Goal: Task Accomplishment & Management: Manage account settings

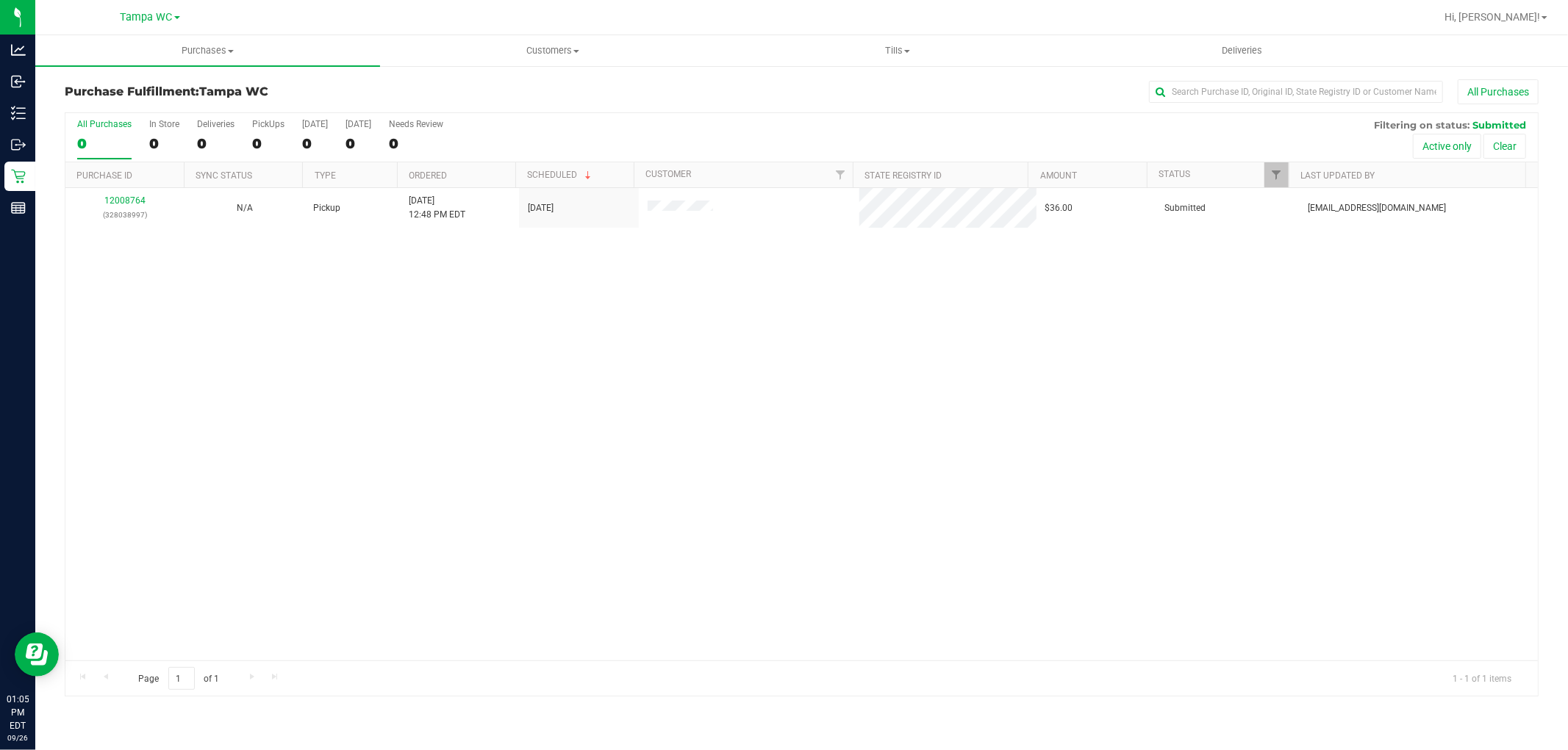
click at [96, 136] on div "0" at bounding box center [104, 144] width 54 height 17
click at [0, 0] on input "All Purchases 0" at bounding box center [0, 0] width 0 height 0
click at [96, 143] on div "1" at bounding box center [104, 144] width 54 height 17
click at [0, 0] on input "All Purchases 1" at bounding box center [0, 0] width 0 height 0
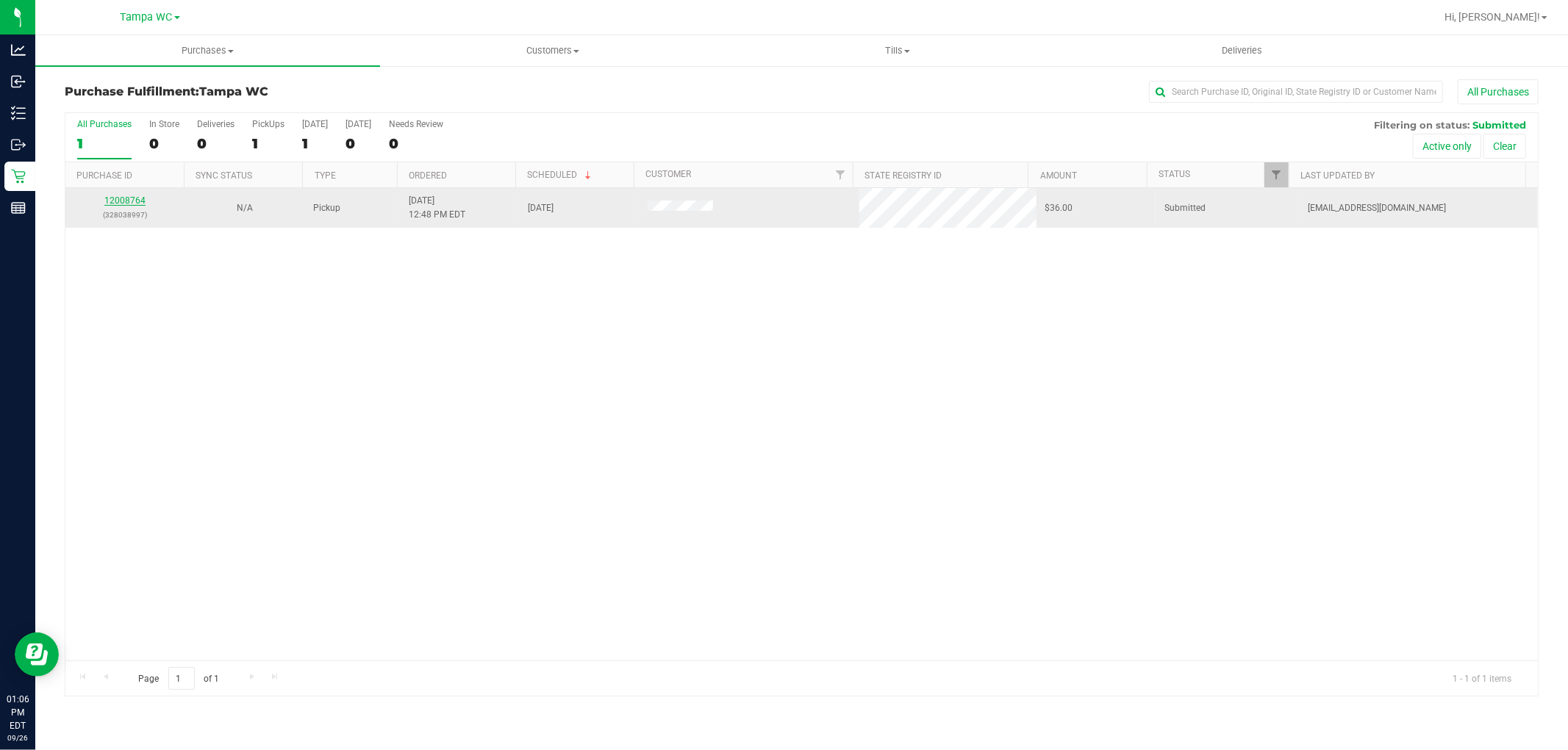
click at [114, 200] on link "12008764" at bounding box center [124, 200] width 41 height 10
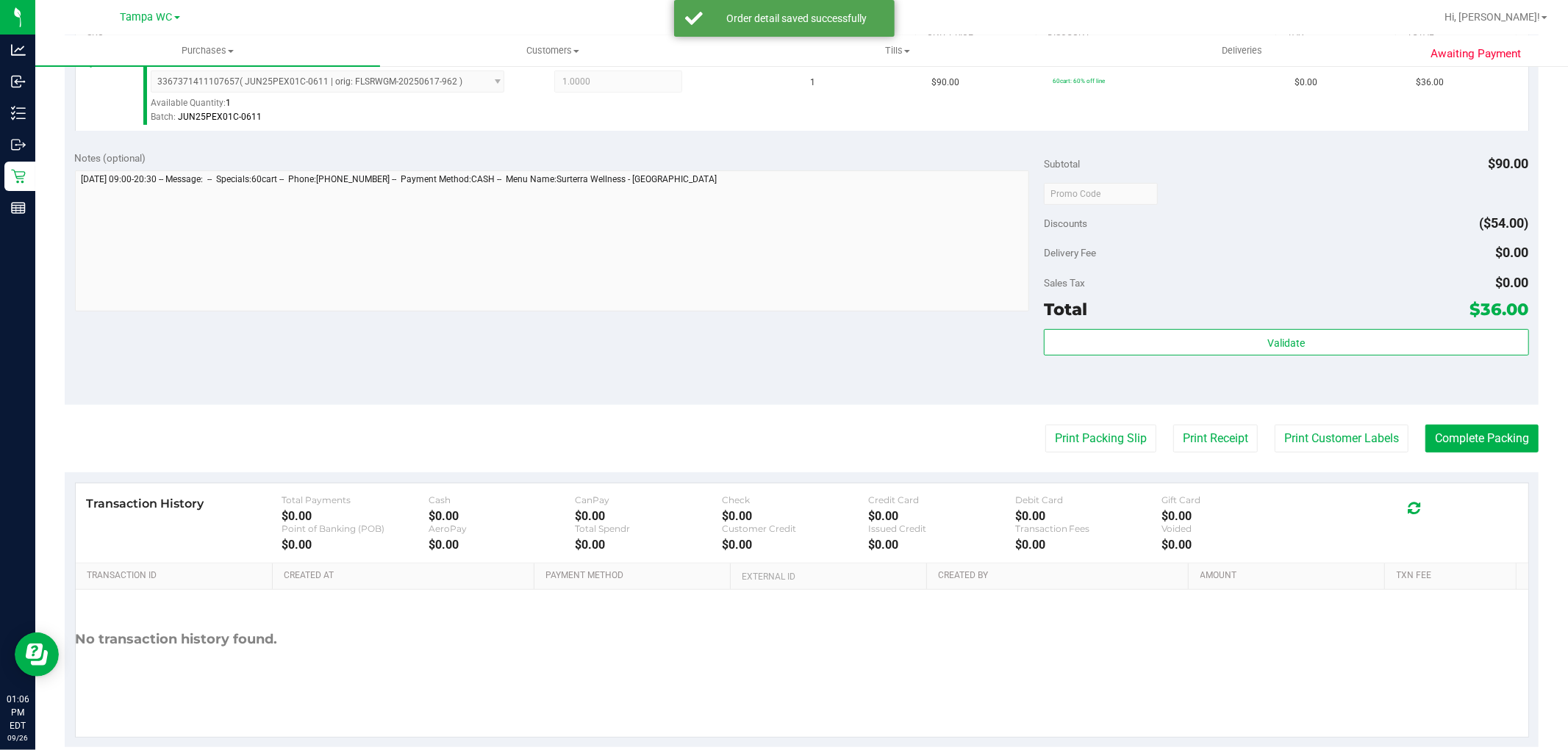
scroll to position [451, 0]
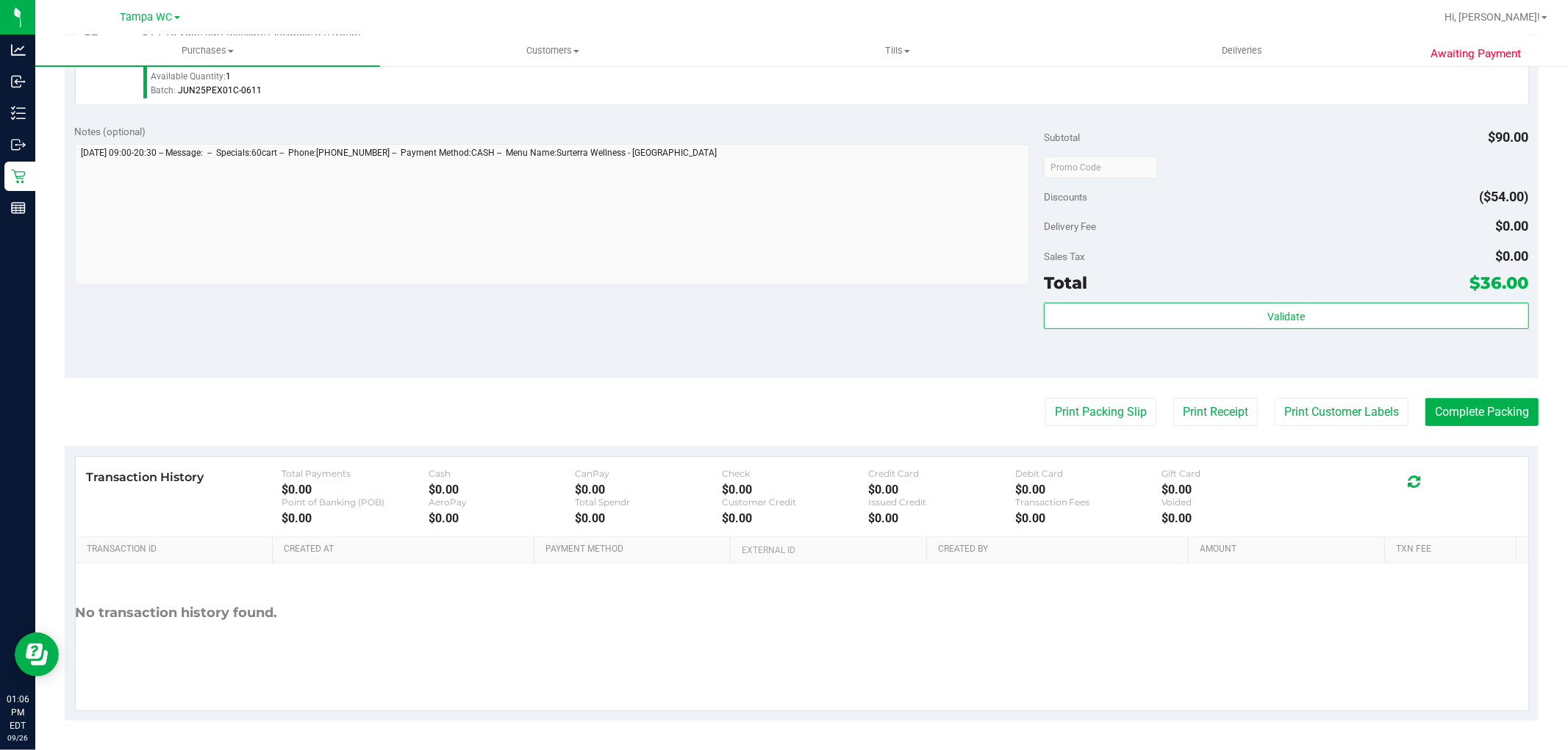
click at [1232, 299] on div "Subtotal $90.00 Discounts ($54.00) Delivery Fee $0.00 Sales Tax $0.00 Total $36…" at bounding box center [1285, 246] width 484 height 244
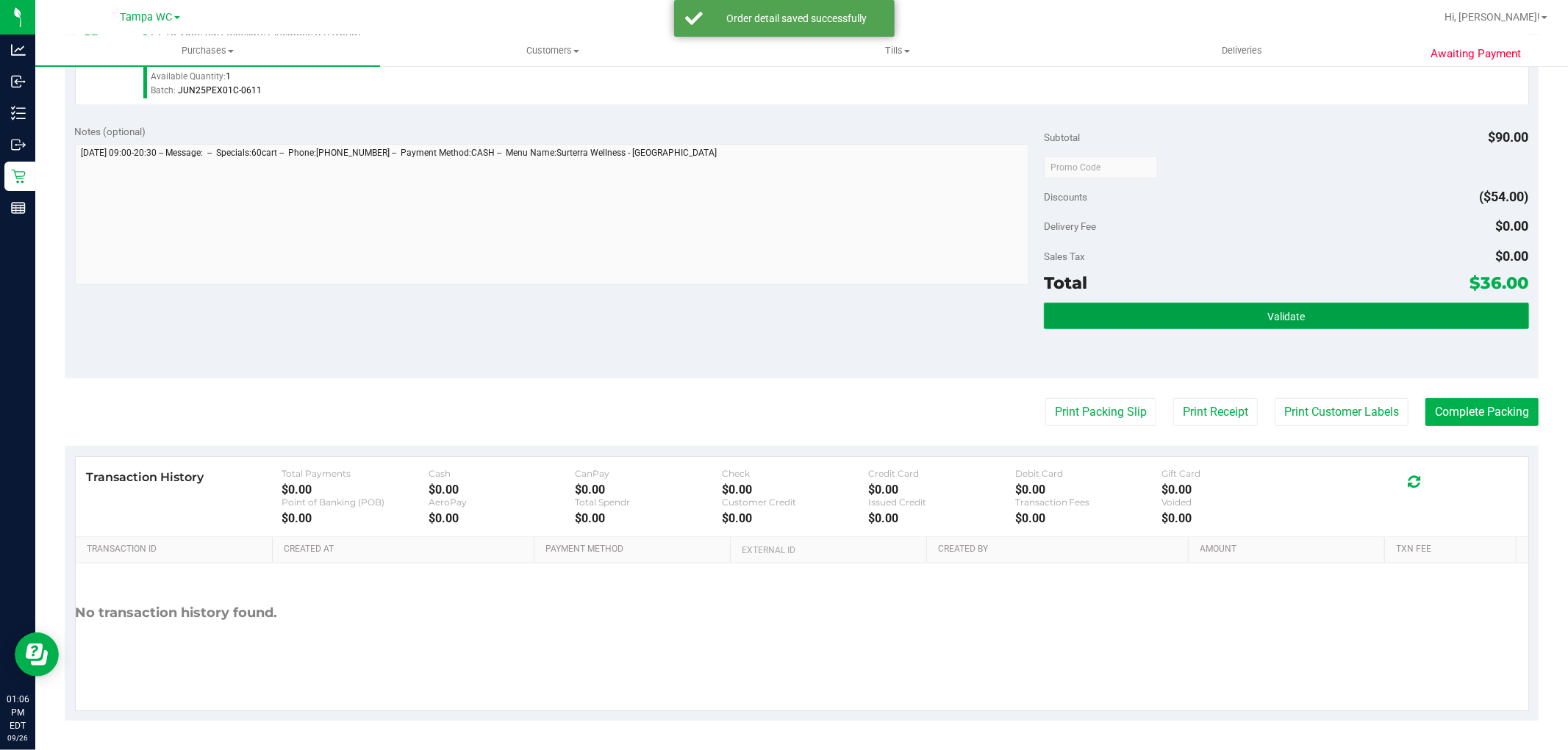
click at [1232, 313] on button "Validate" at bounding box center [1285, 315] width 484 height 27
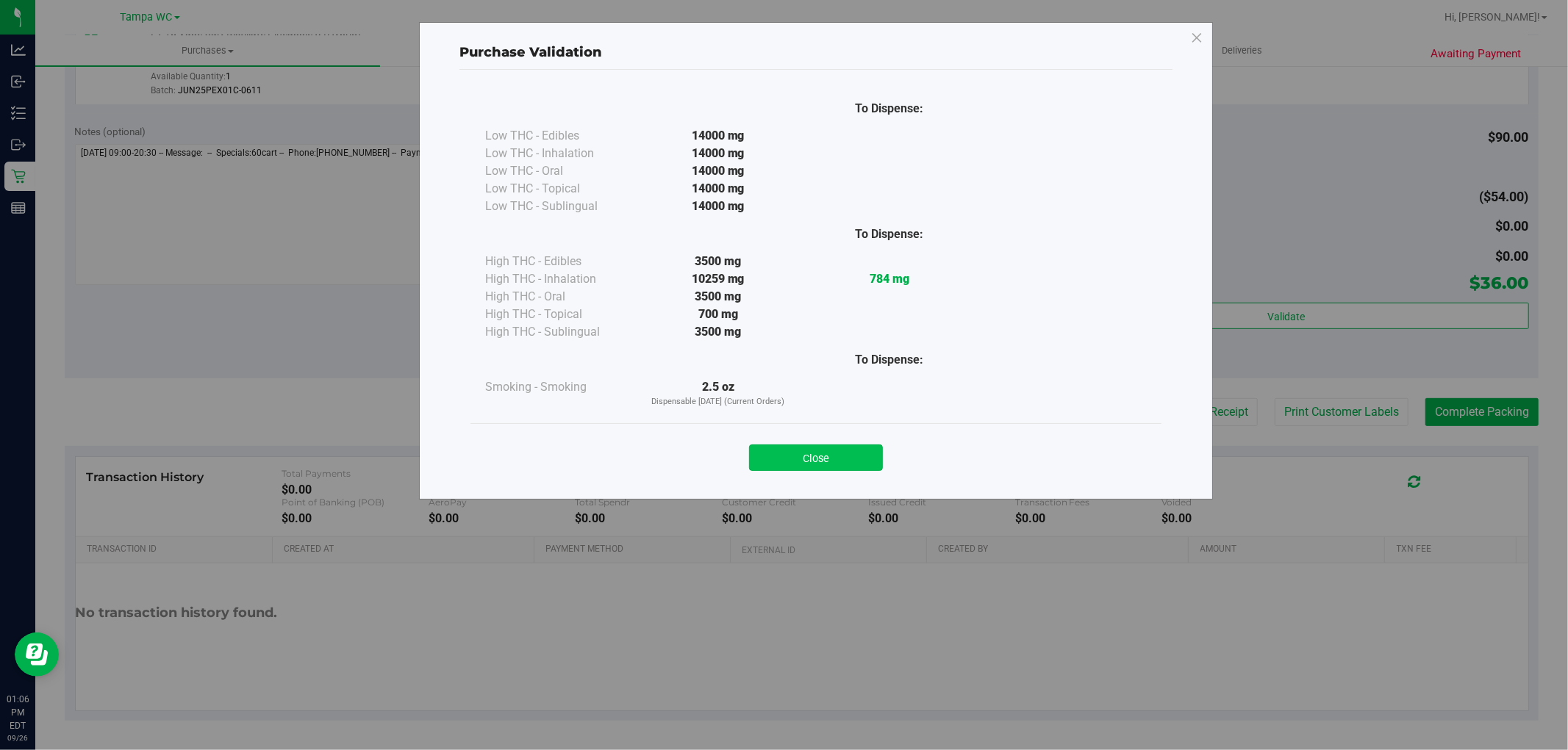
click at [807, 471] on button "Close" at bounding box center [815, 457] width 134 height 27
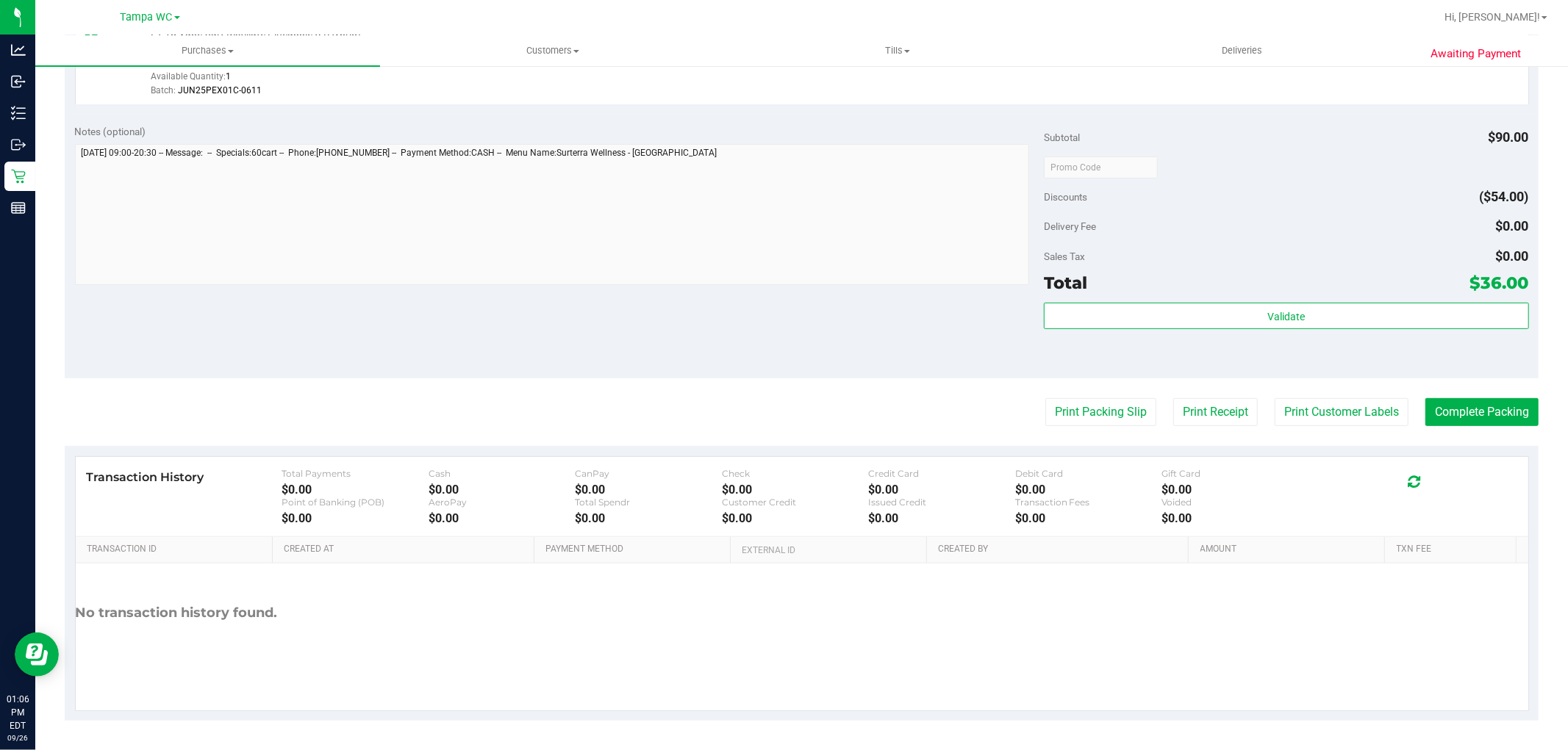
click at [1099, 428] on purchase-details "Back Edit Purchase Cancel Purchase View Profile # 12008764 BioTrack ID: - Submi…" at bounding box center [801, 175] width 1474 height 1093
click at [1095, 417] on button "Print Packing Slip" at bounding box center [1101, 412] width 111 height 28
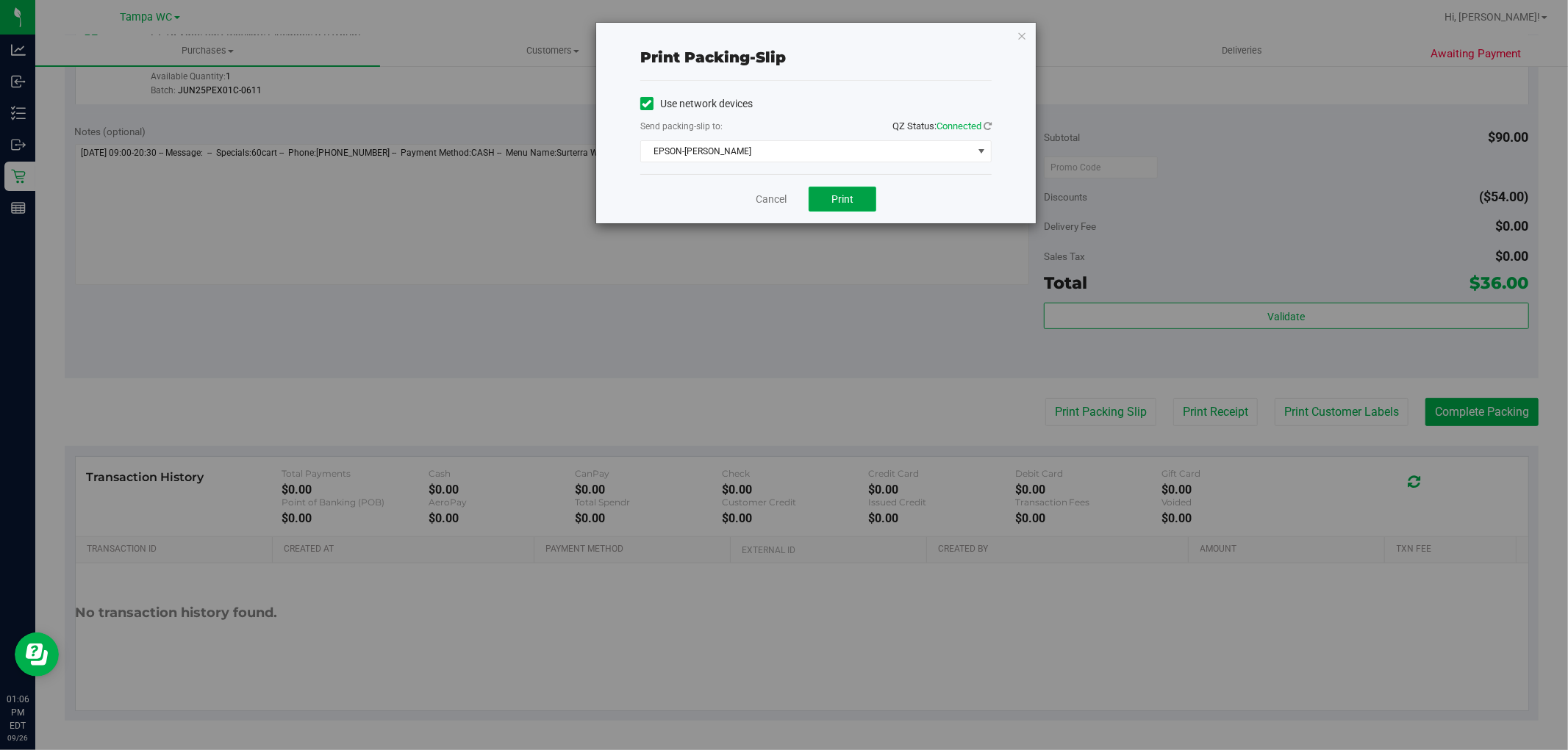
click at [848, 207] on button "Print" at bounding box center [842, 199] width 67 height 25
click at [763, 195] on link "Cancel" at bounding box center [771, 199] width 30 height 16
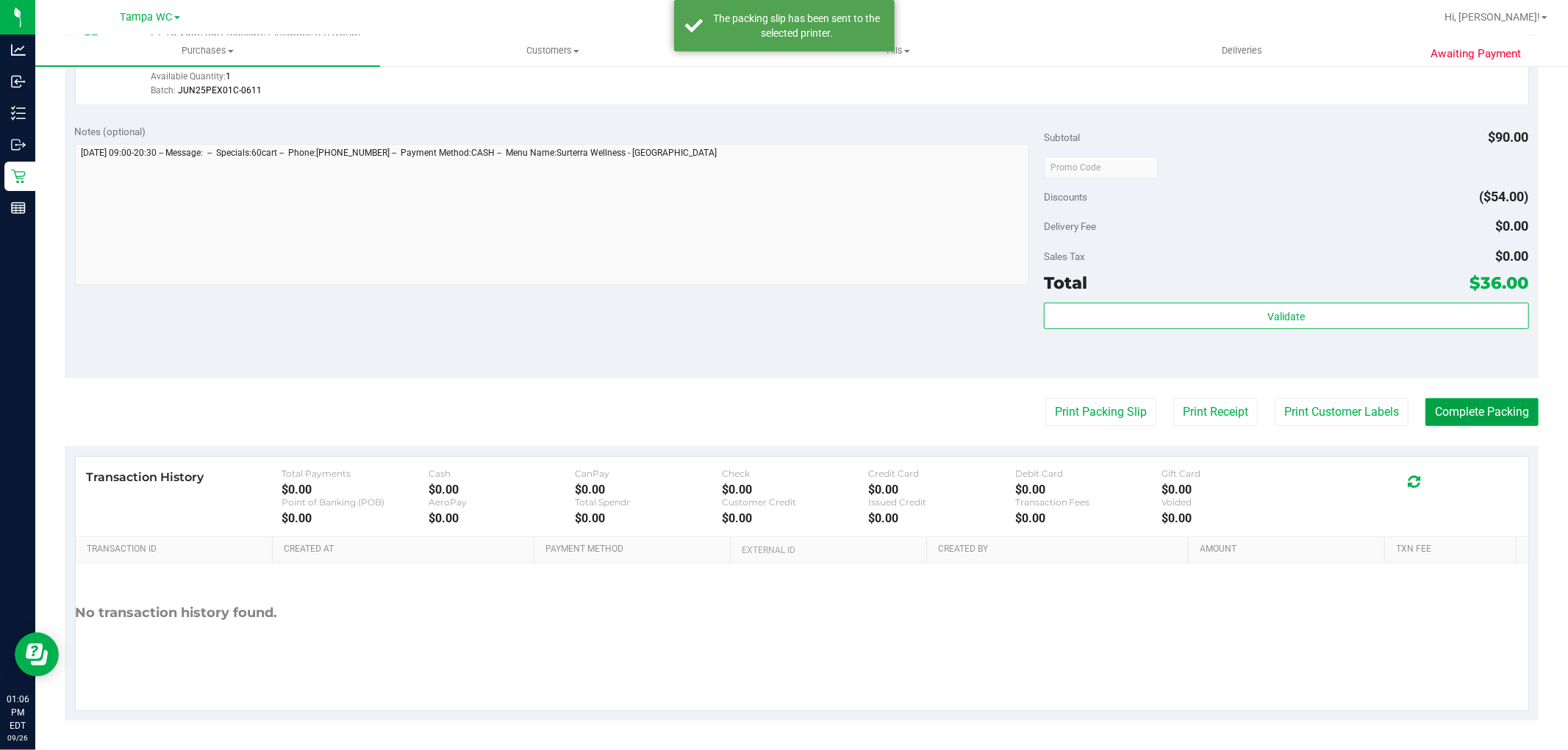
click at [1466, 398] on button "Complete Packing" at bounding box center [1481, 412] width 113 height 28
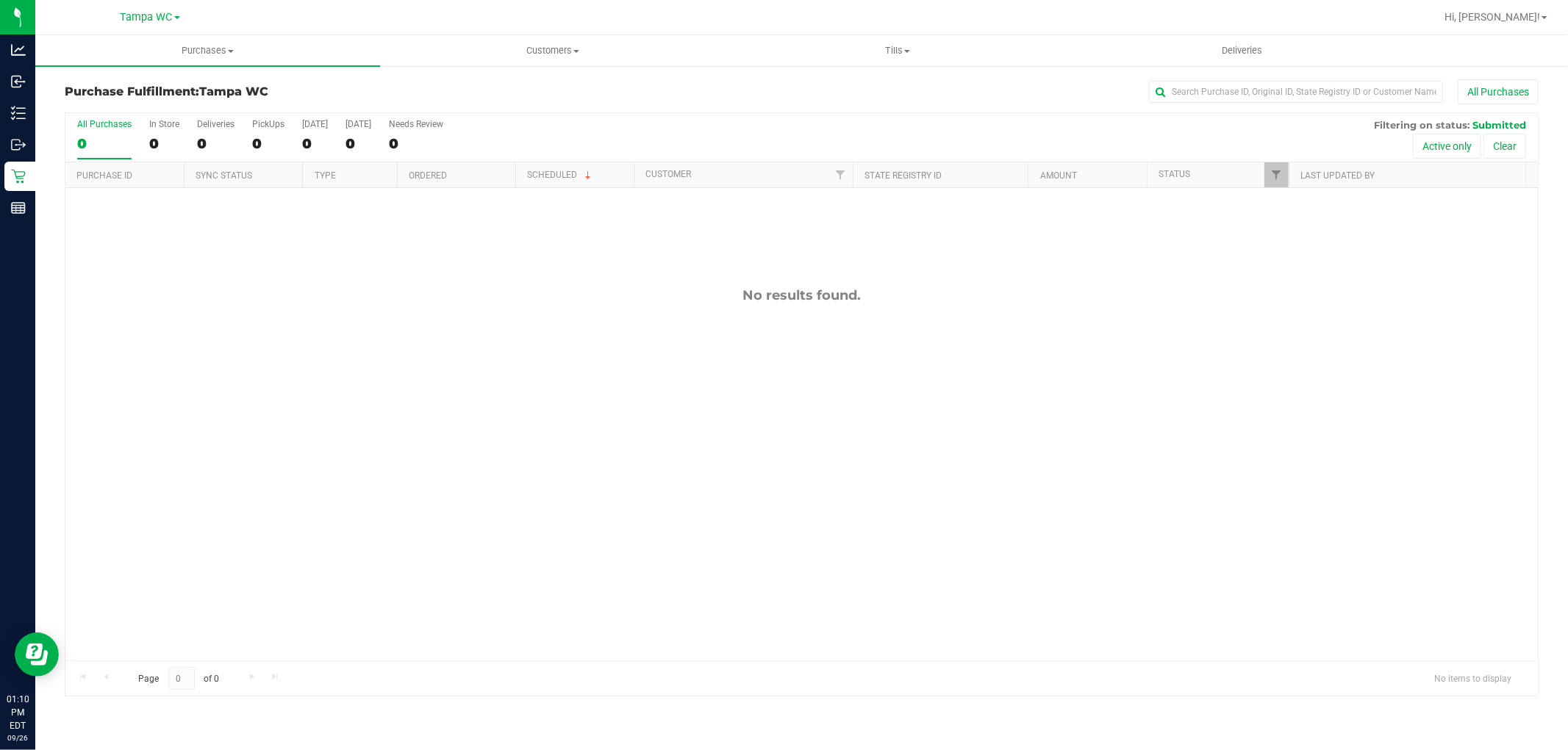
click at [100, 144] on div "0" at bounding box center [104, 144] width 54 height 17
click at [0, 0] on input "All Purchases 0" at bounding box center [0, 0] width 0 height 0
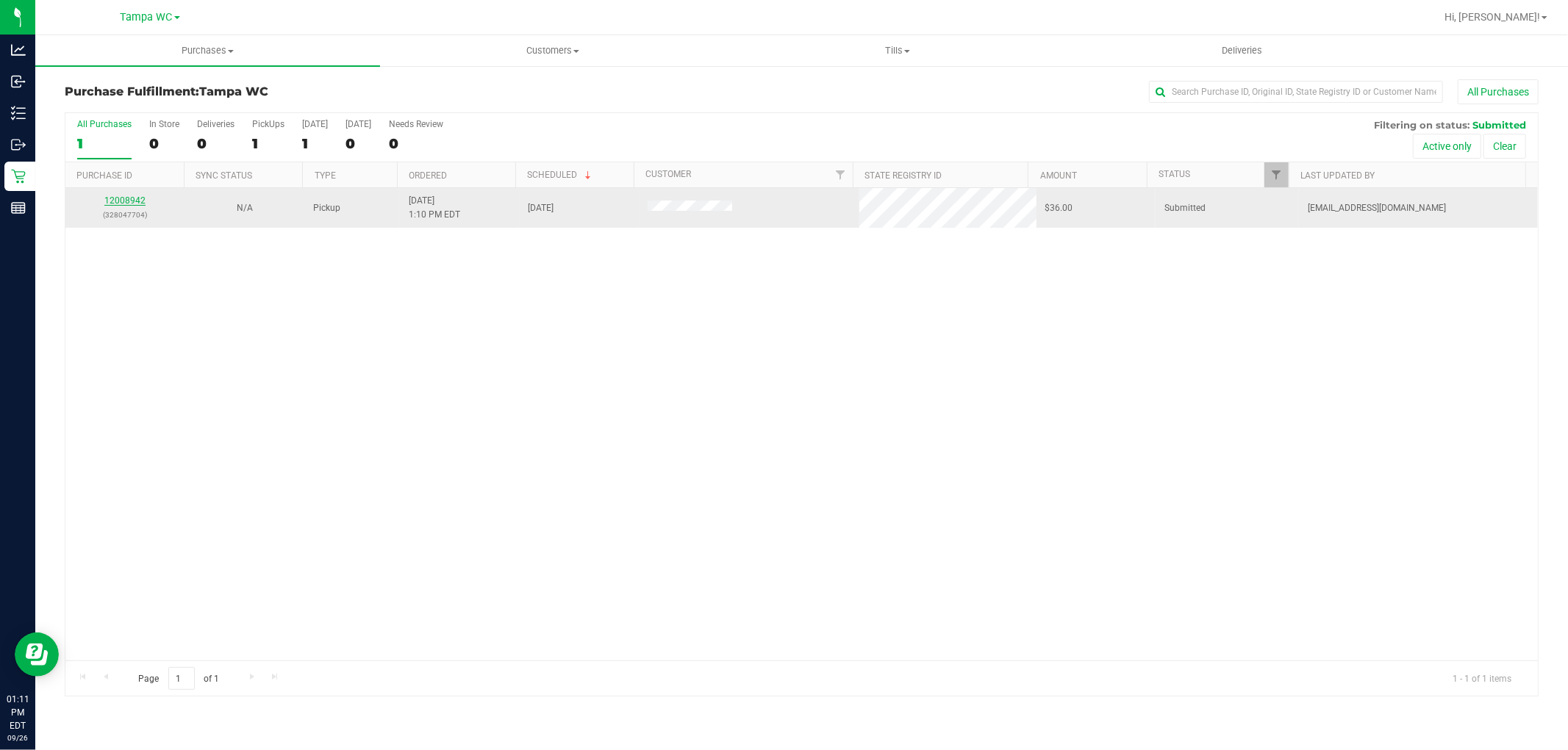
click at [133, 201] on link "12008942" at bounding box center [124, 200] width 41 height 10
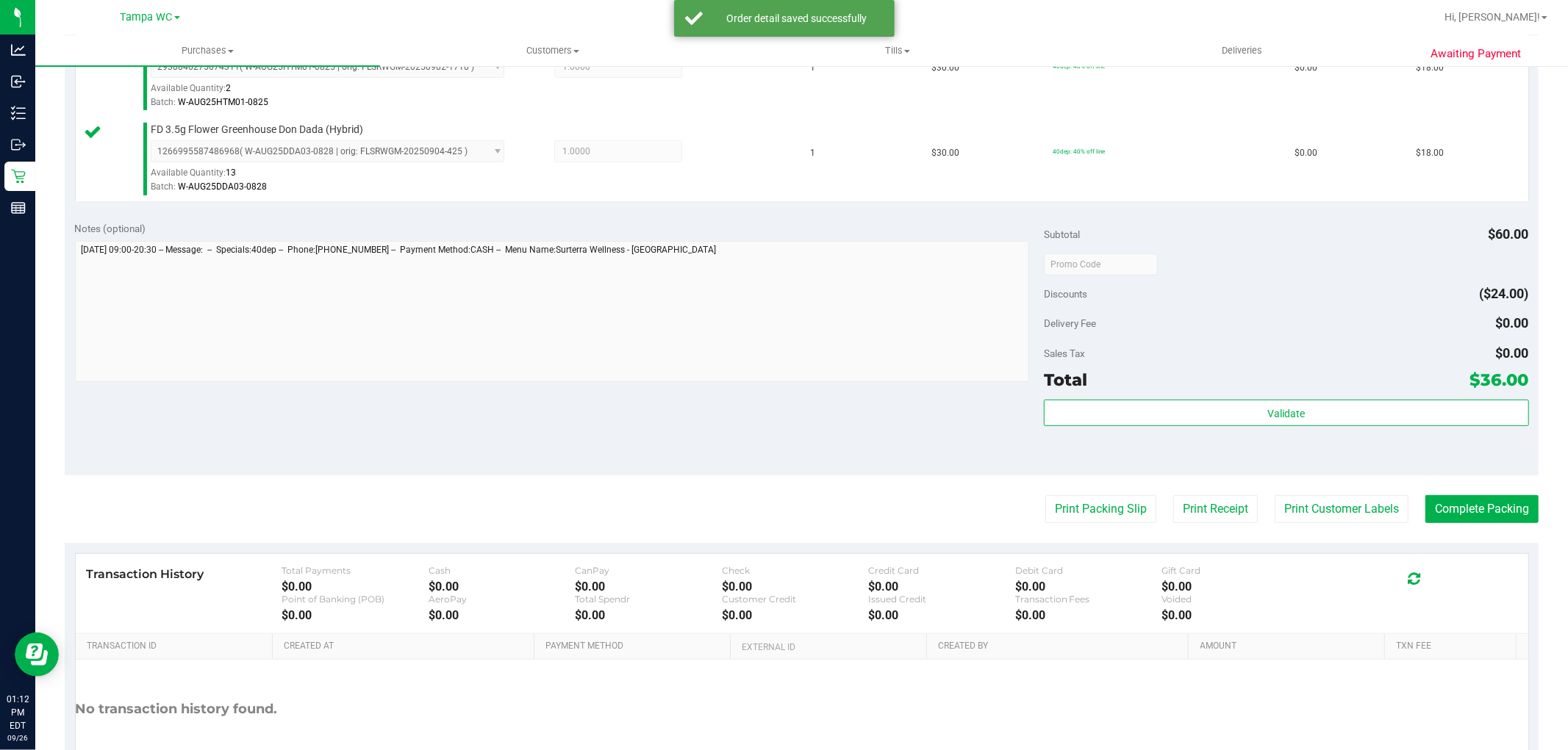
scroll to position [489, 0]
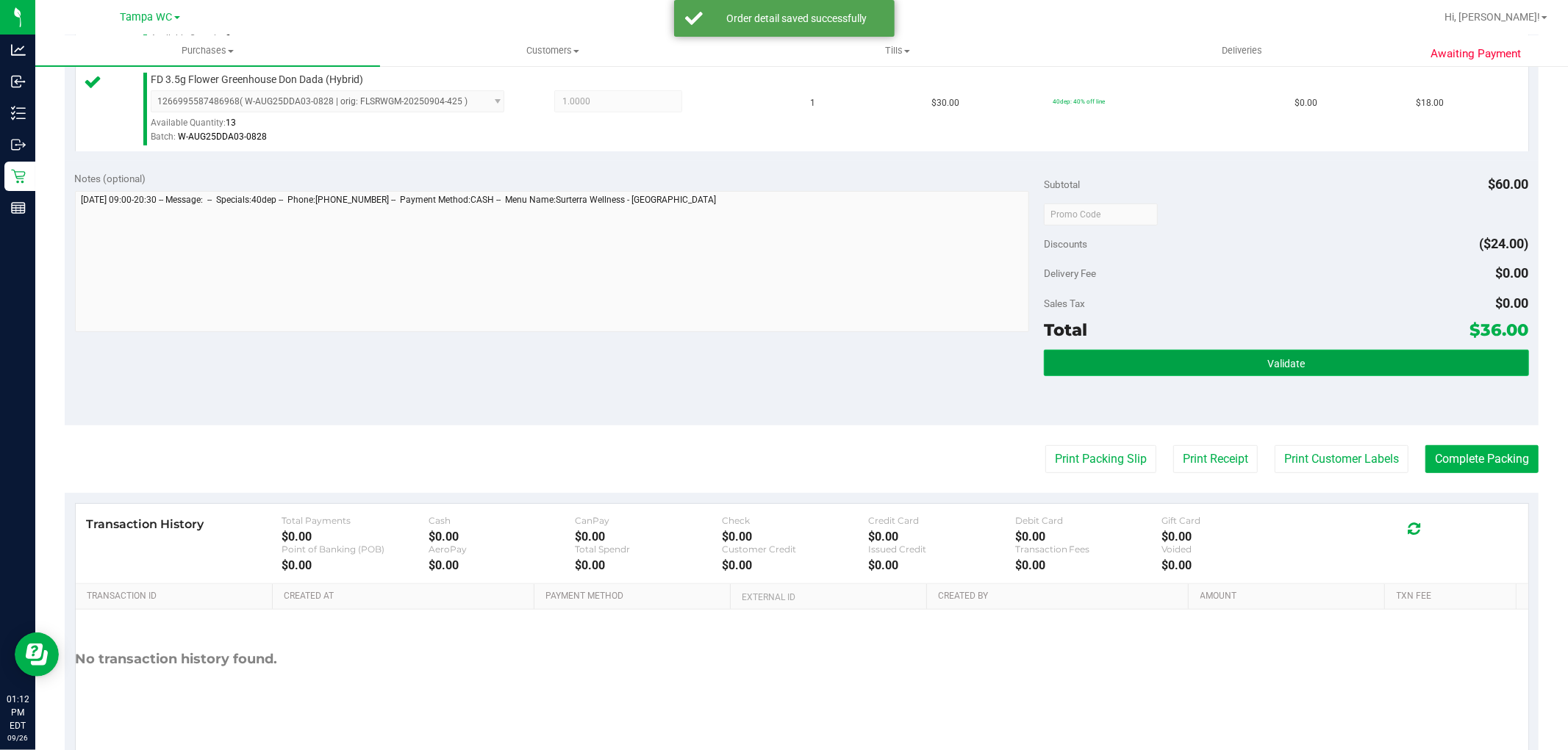
click at [1295, 361] on button "Validate" at bounding box center [1285, 363] width 484 height 27
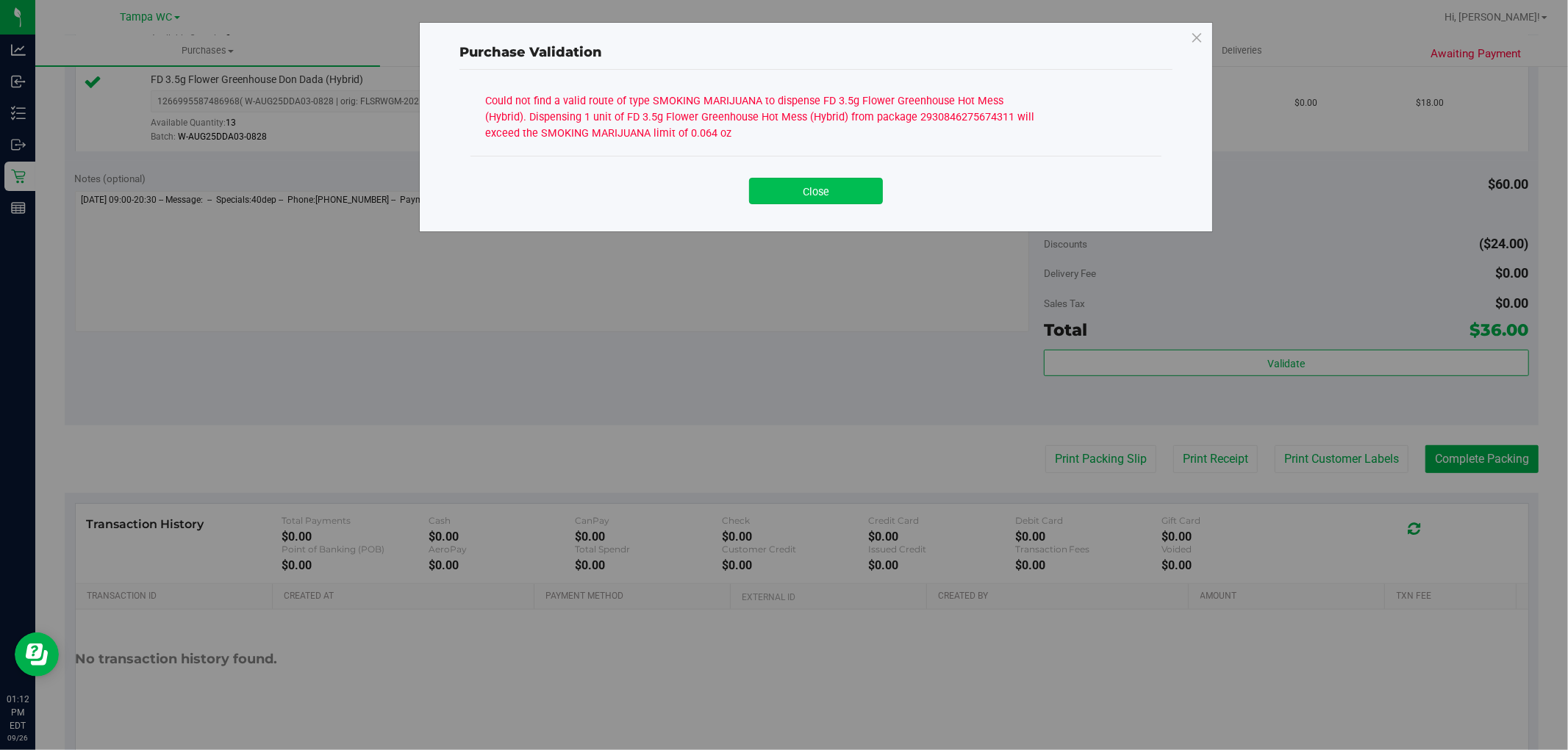
click at [840, 187] on button "Close" at bounding box center [815, 191] width 134 height 27
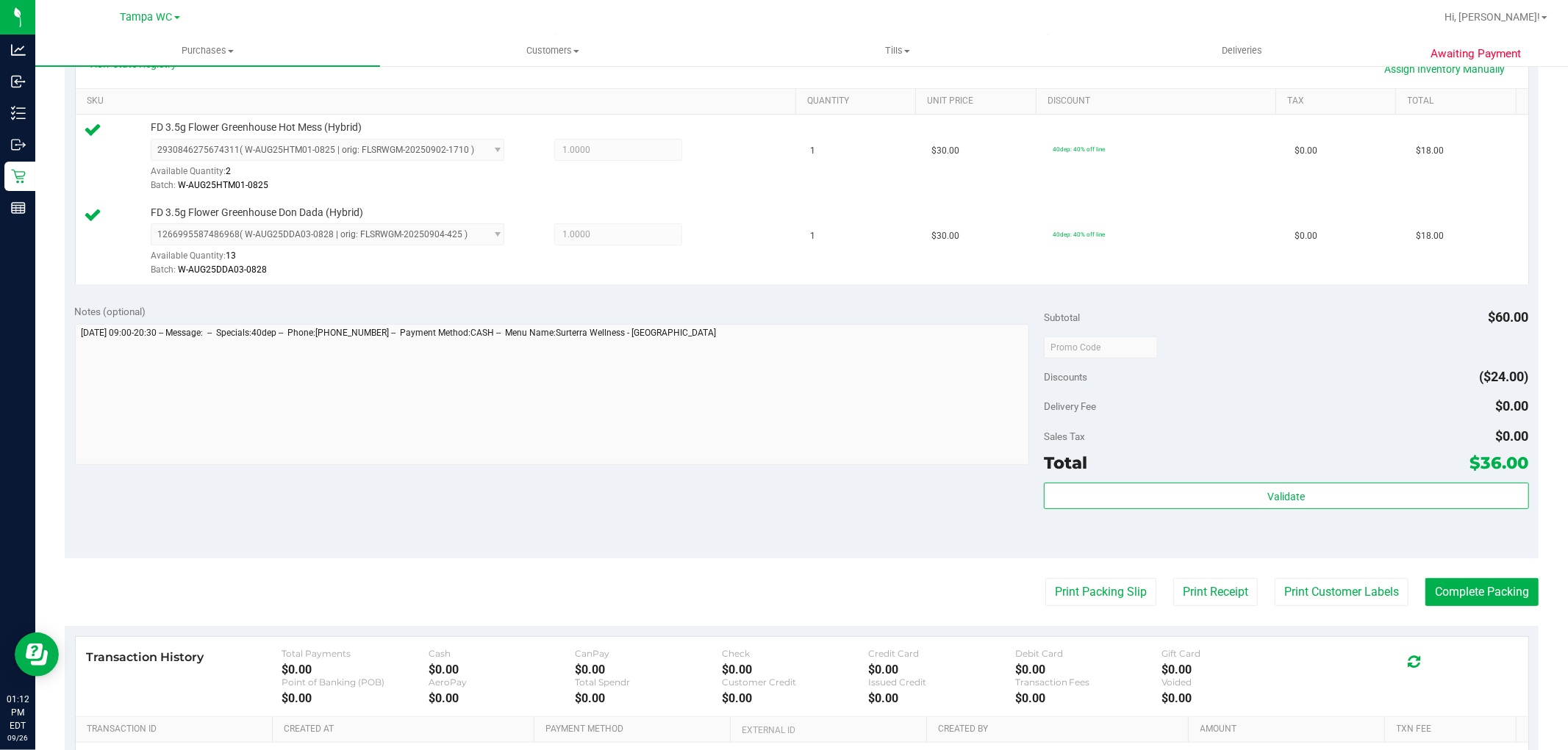
scroll to position [0, 0]
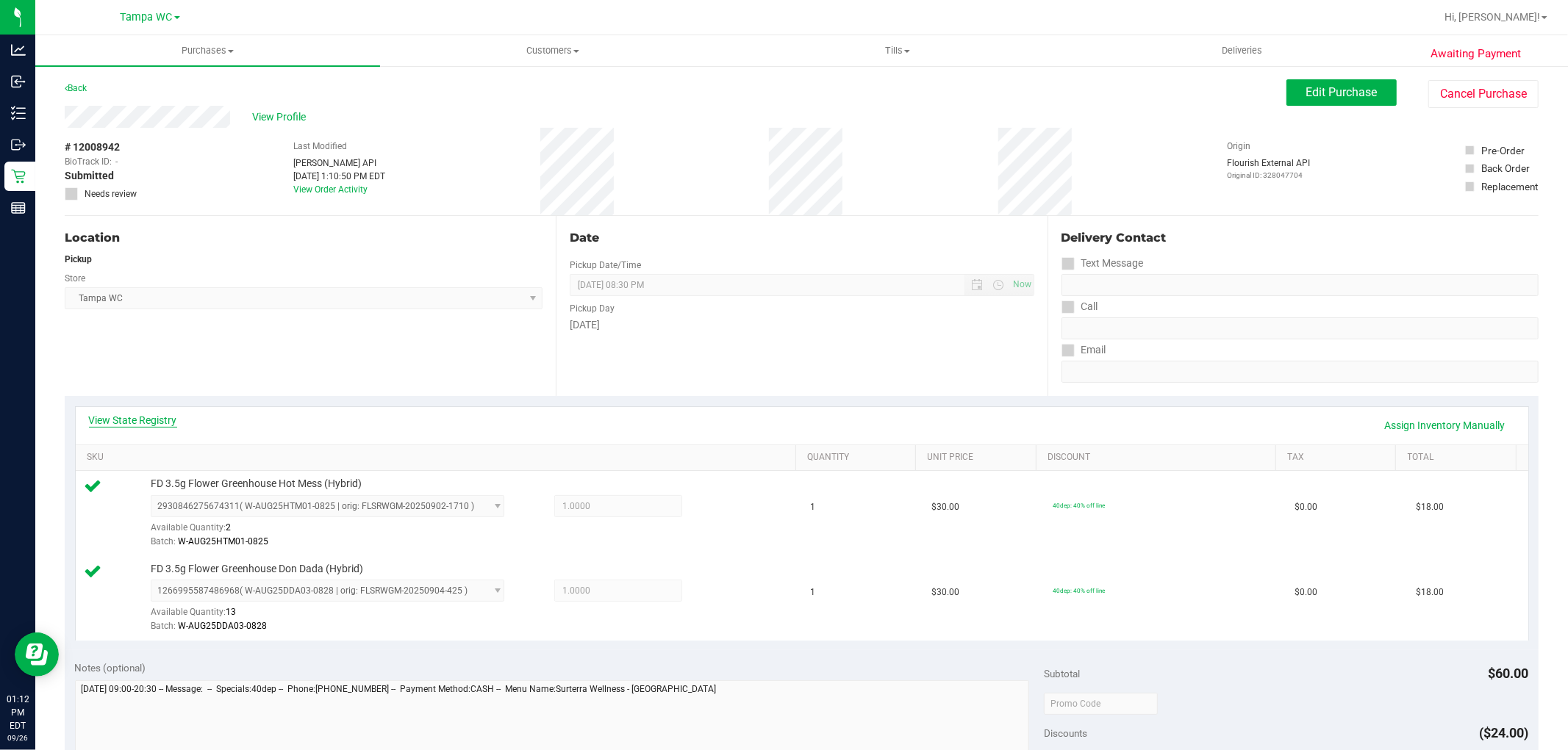
click at [127, 415] on link "View State Registry" at bounding box center [133, 420] width 88 height 15
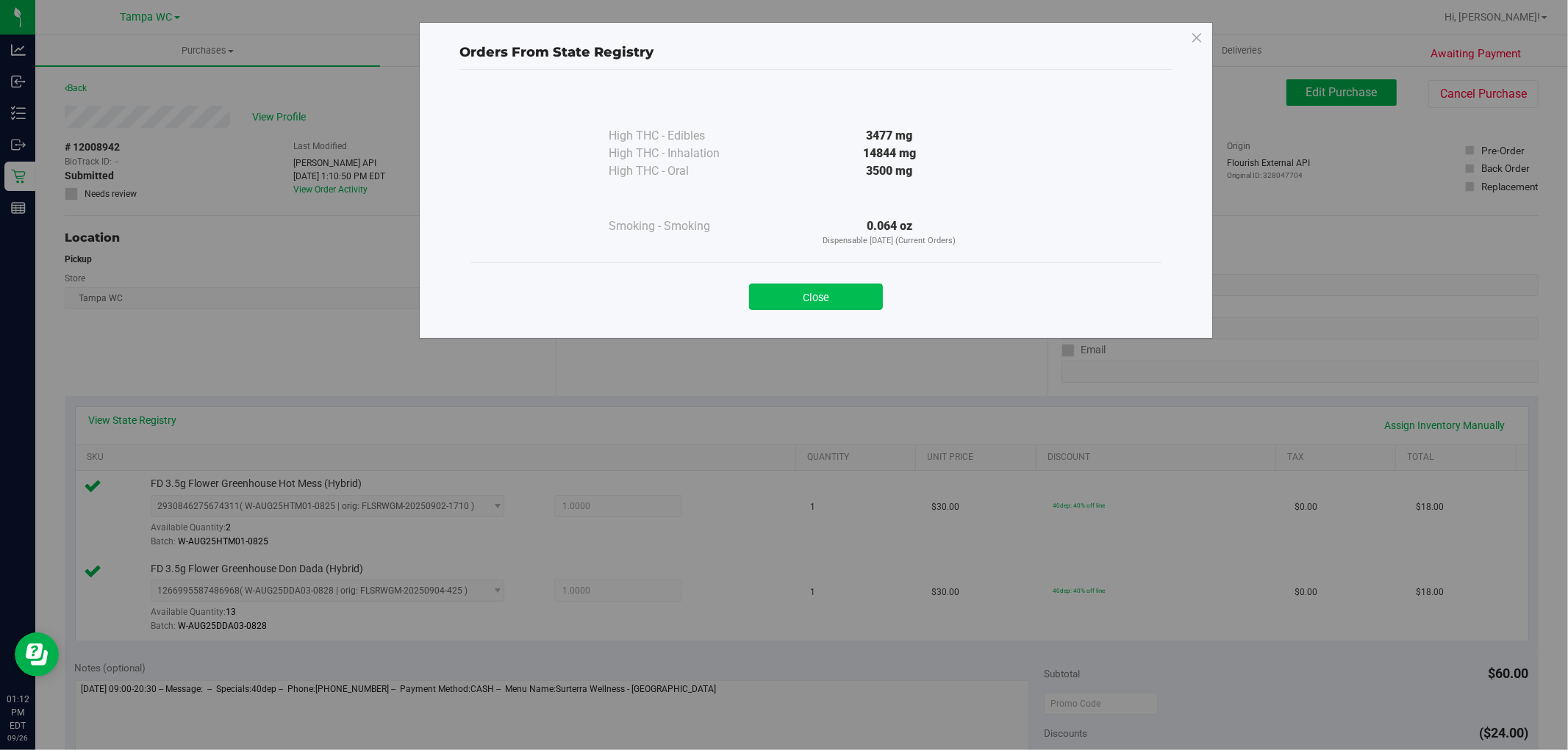
click at [824, 288] on button "Close" at bounding box center [815, 297] width 134 height 27
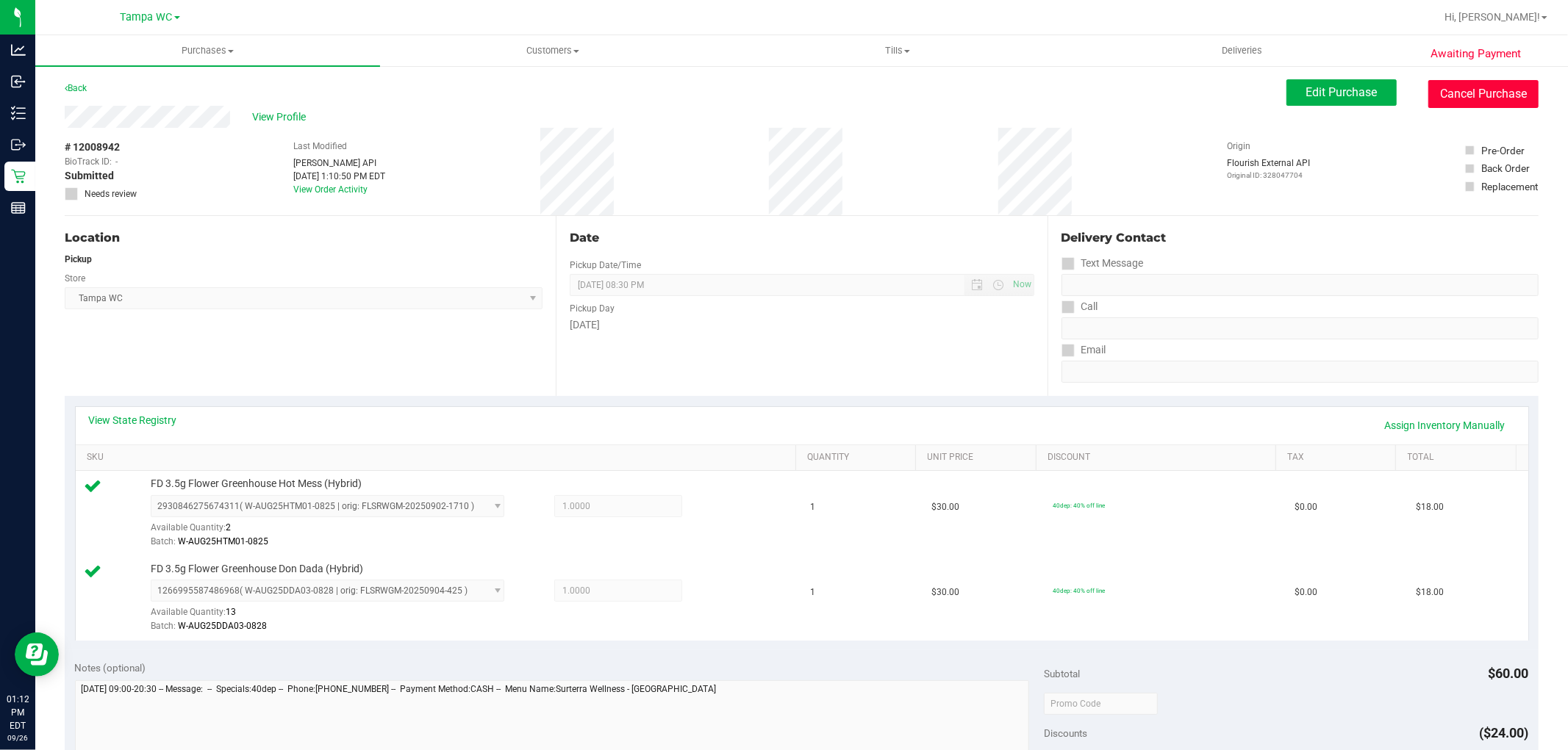
click at [1480, 93] on button "Cancel Purchase" at bounding box center [1483, 94] width 111 height 28
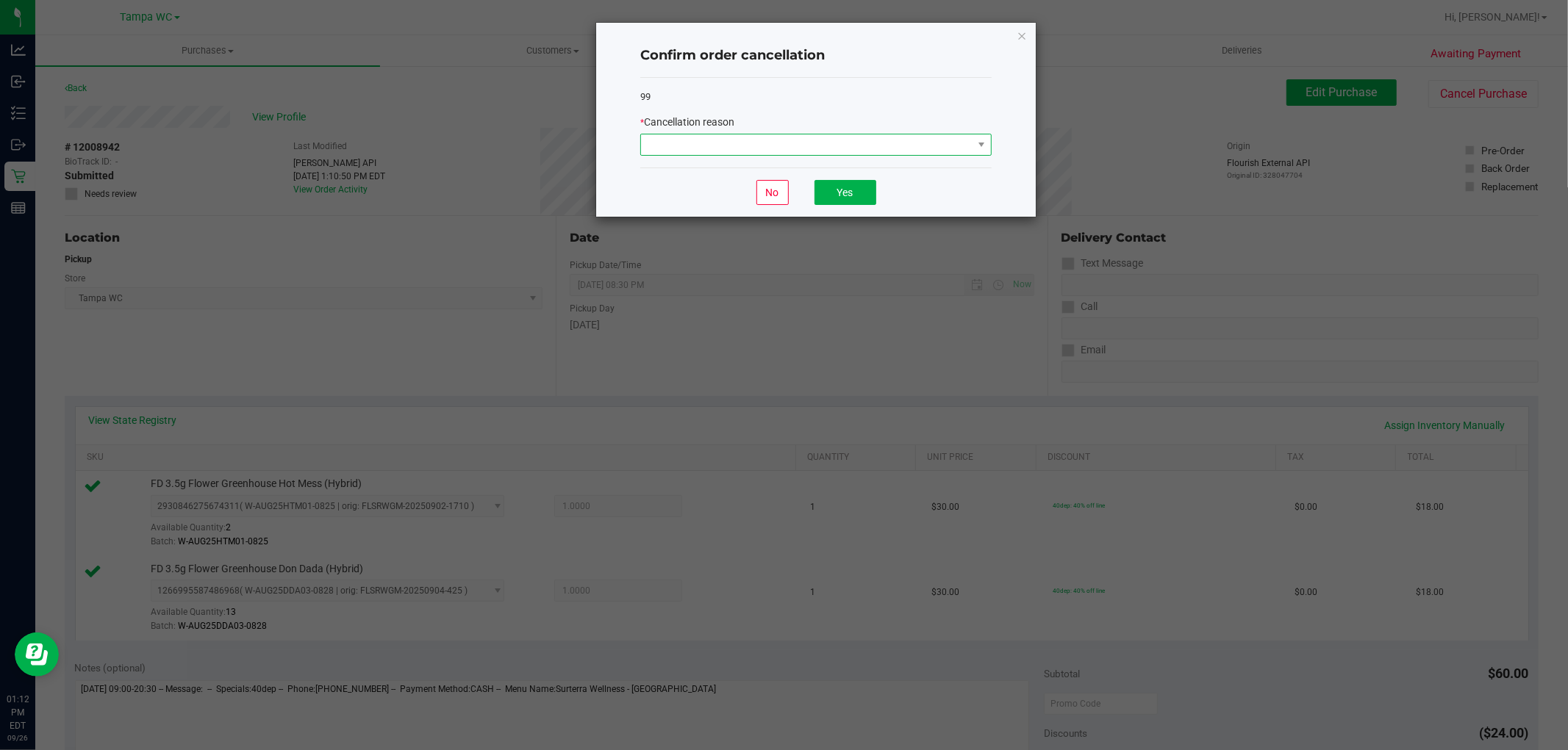
click at [783, 145] on span at bounding box center [807, 145] width 332 height 20
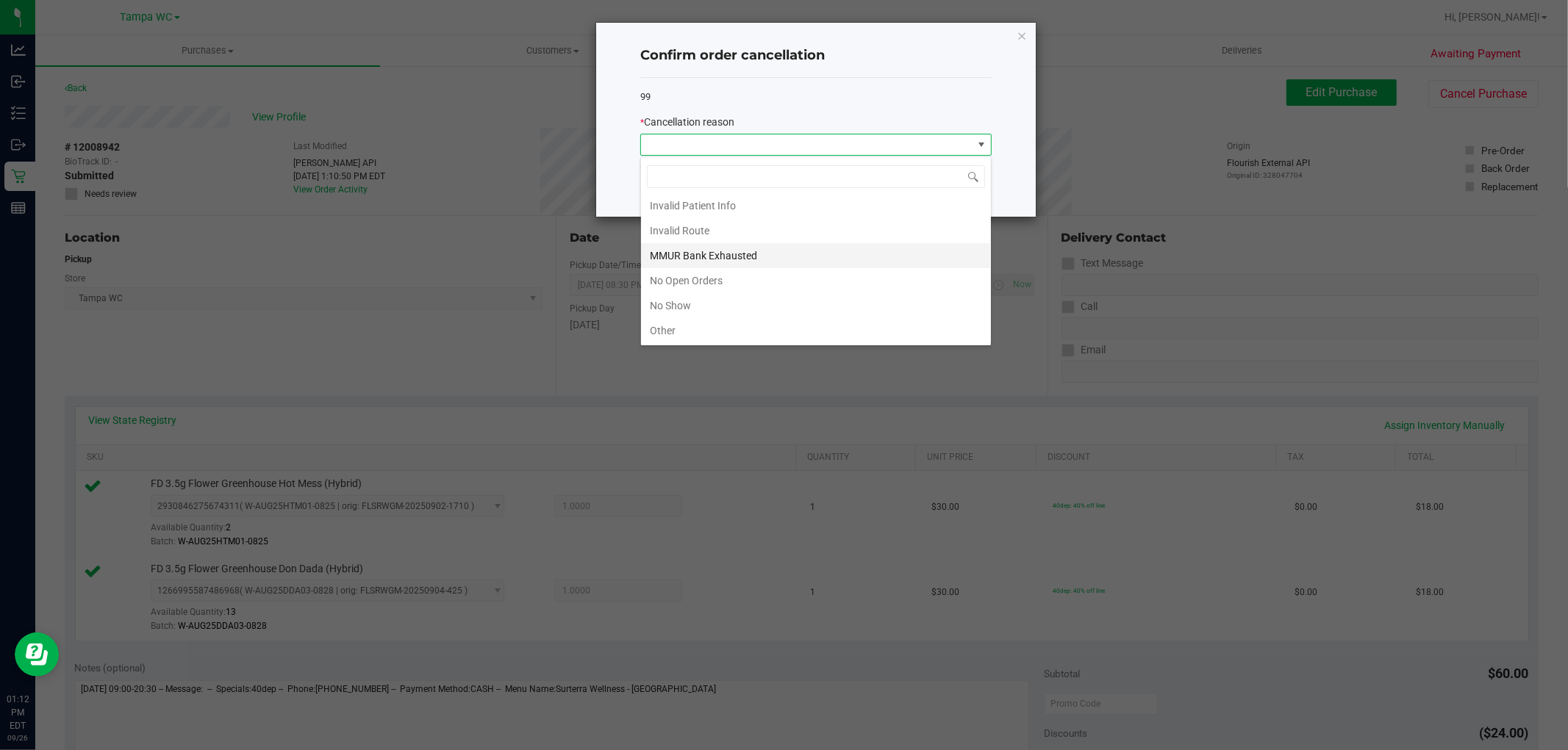
scroll to position [81, 0]
click at [765, 233] on li "MMUR Bank Exhausted" at bounding box center [816, 226] width 350 height 25
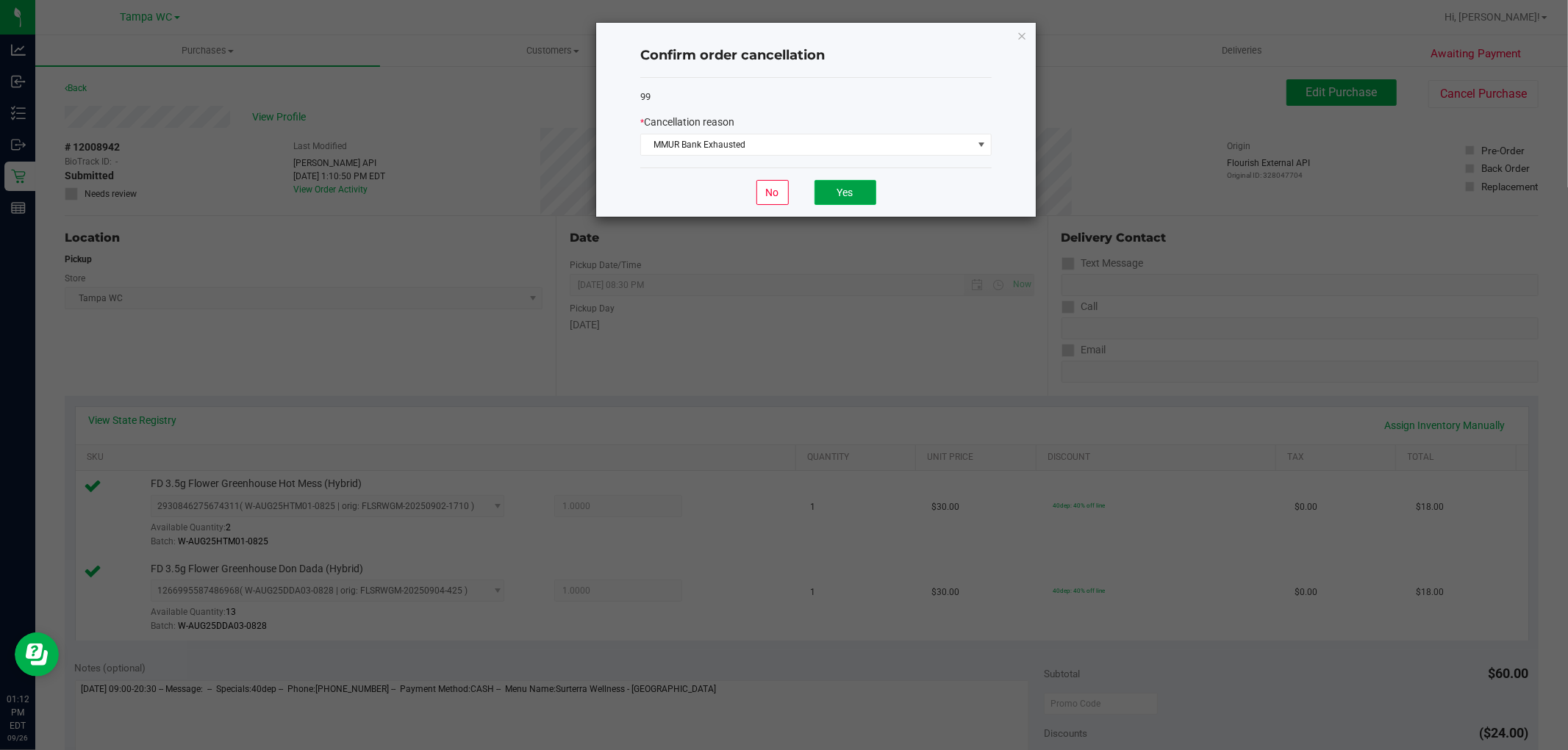
click at [846, 198] on button "Yes" at bounding box center [844, 192] width 62 height 25
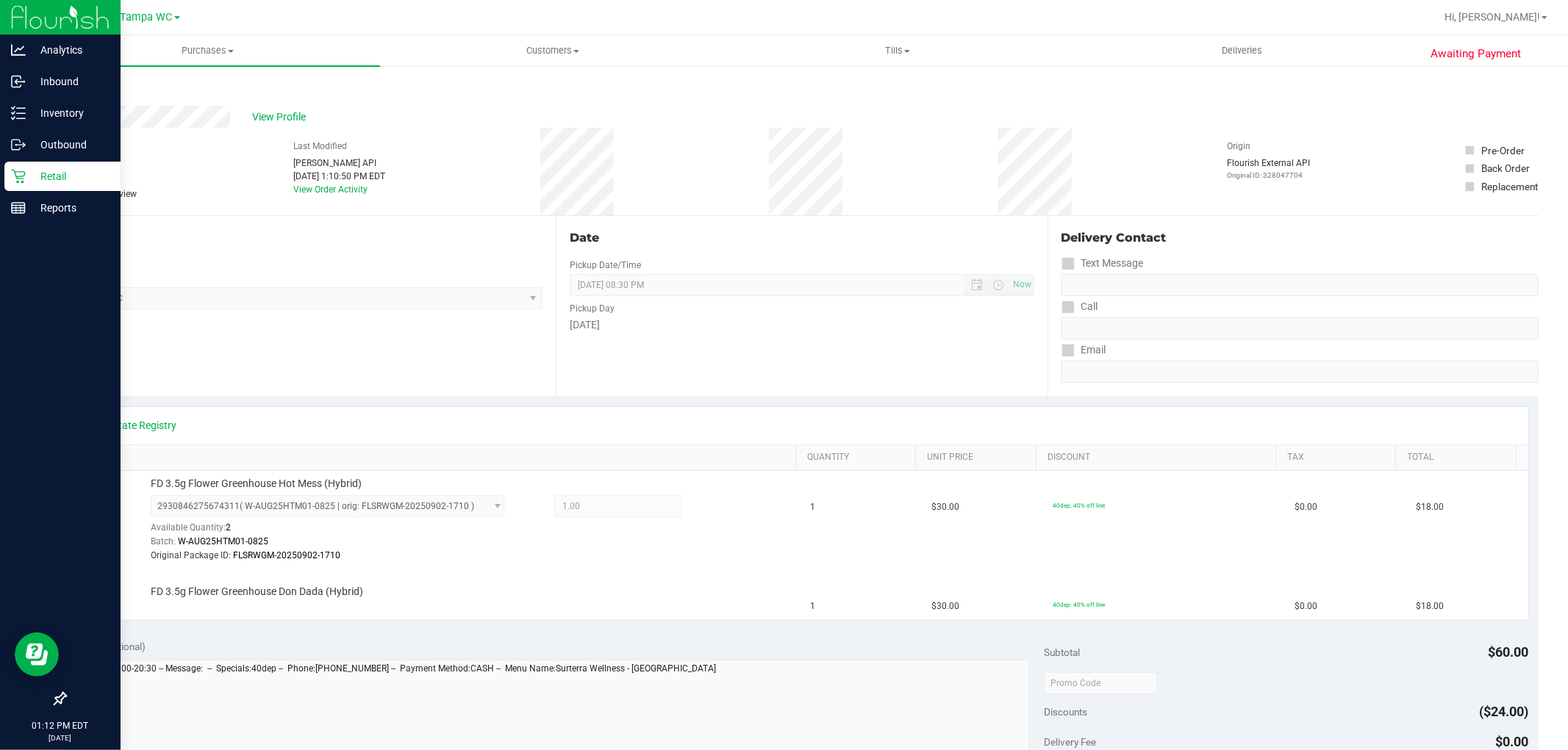
click at [35, 168] on p "Retail" at bounding box center [70, 176] width 88 height 18
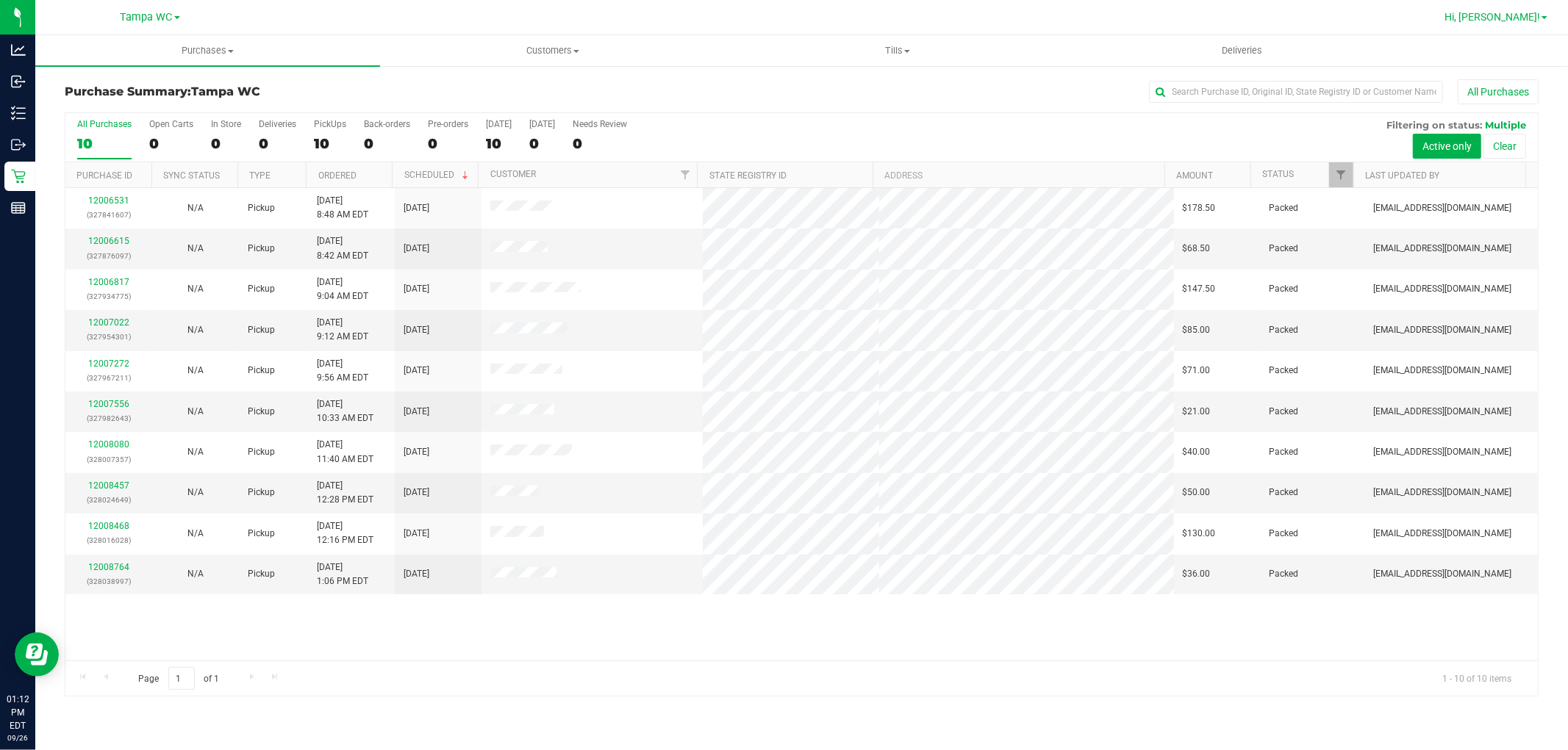
click at [1535, 18] on span "Hi, [PERSON_NAME]!" at bounding box center [1492, 17] width 96 height 12
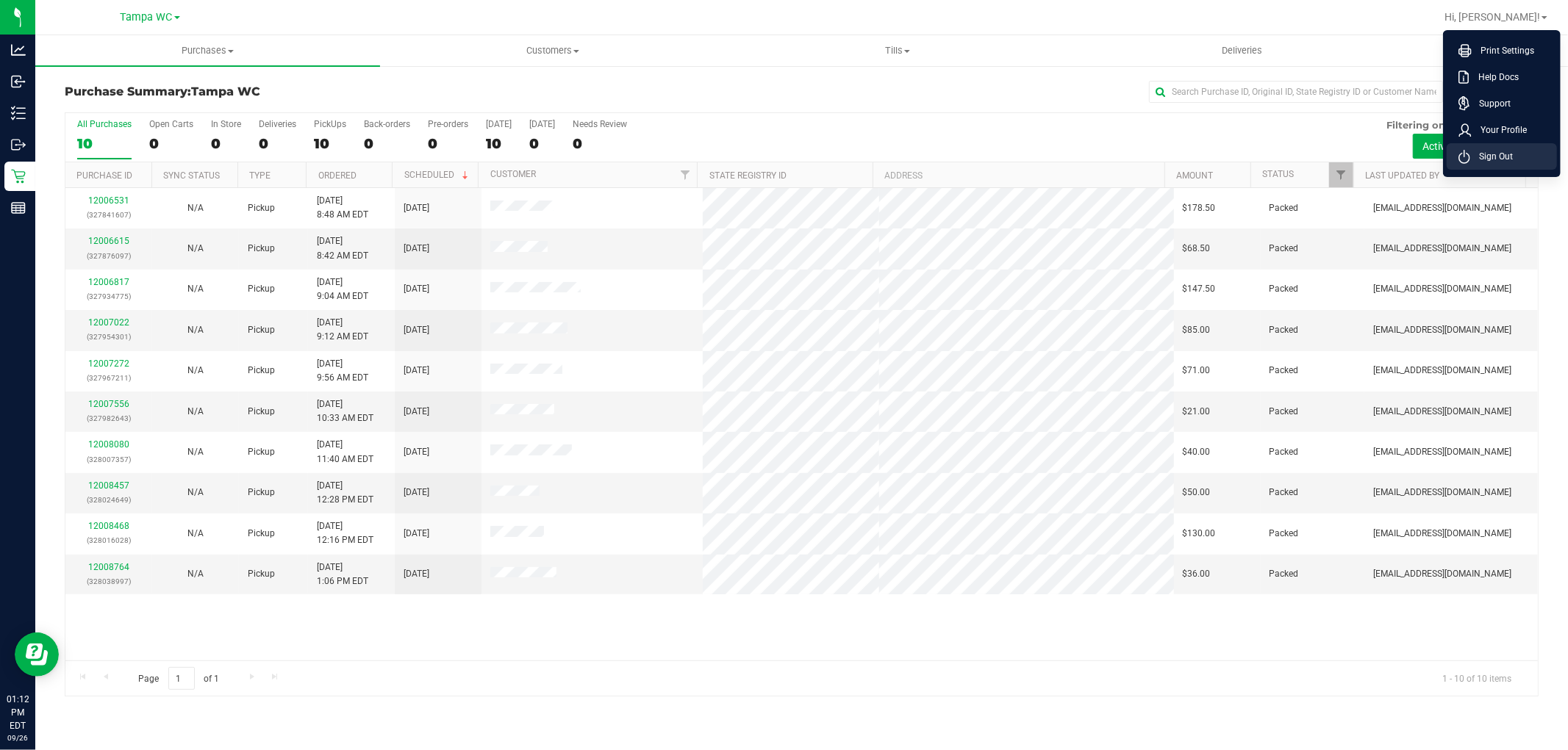
click at [1518, 154] on li "Sign Out" at bounding box center [1502, 156] width 111 height 27
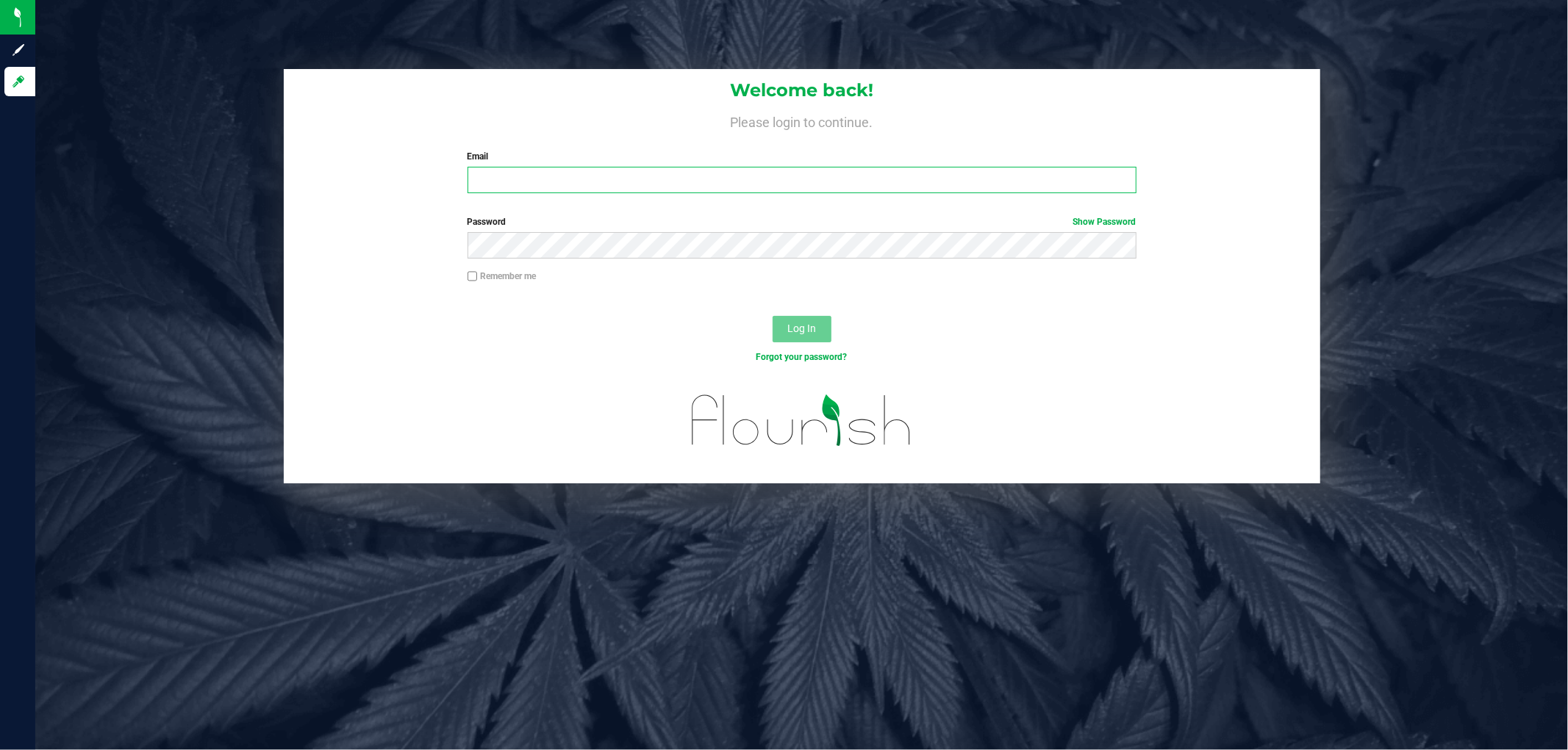
click at [687, 182] on input "Email" at bounding box center [802, 180] width 669 height 27
type input "[EMAIL_ADDRESS][DOMAIN_NAME]"
click at [772, 316] on button "Log In" at bounding box center [802, 329] width 59 height 27
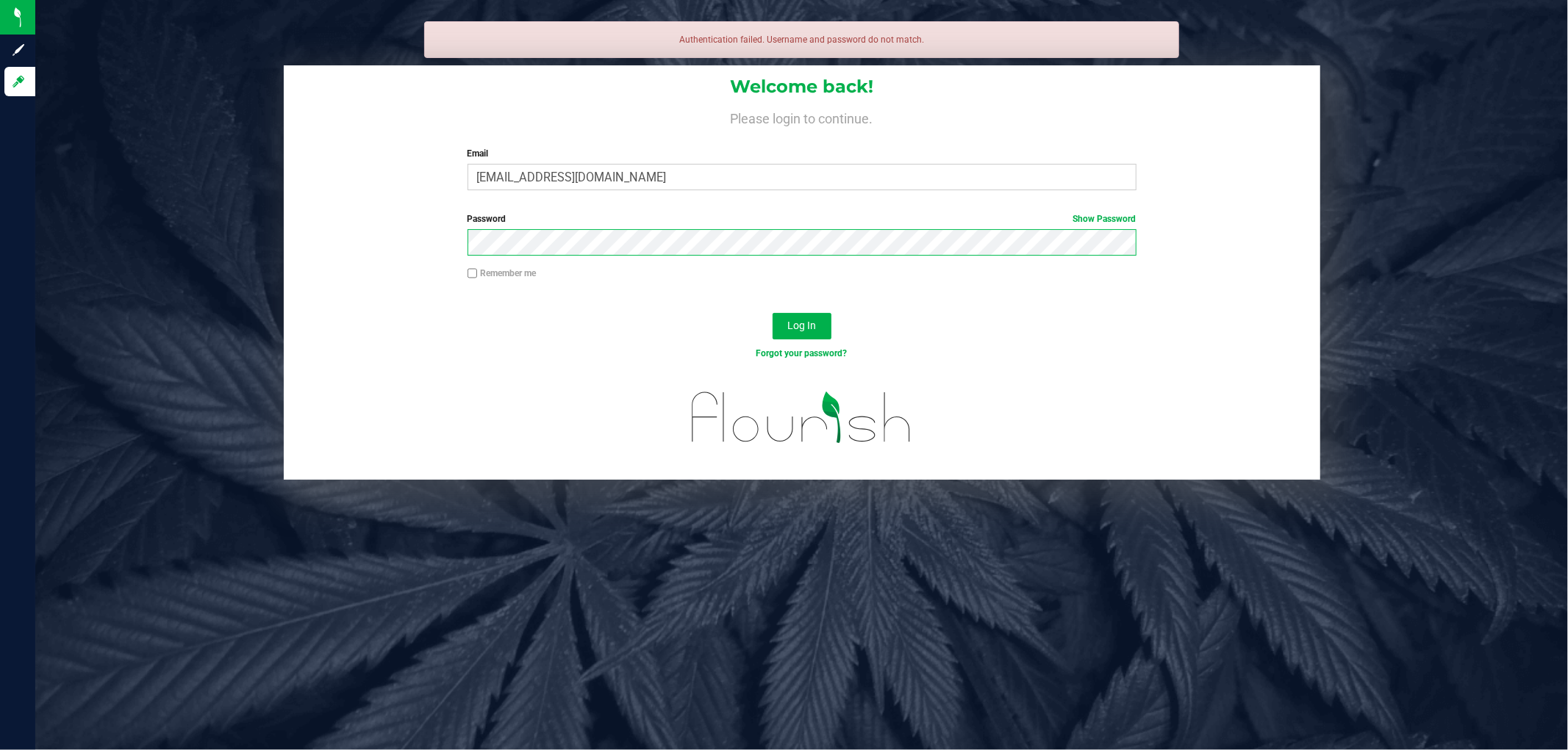
click at [772, 313] on button "Log In" at bounding box center [802, 326] width 59 height 27
